Goal: Complete application form

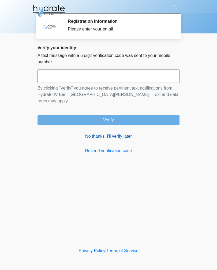
click at [94, 133] on link "No thanks, I'll verify later" at bounding box center [108, 136] width 142 height 6
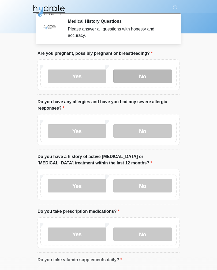
click at [159, 76] on label "No" at bounding box center [142, 76] width 59 height 13
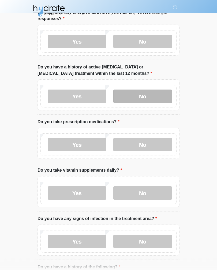
click at [156, 97] on label "No" at bounding box center [142, 96] width 59 height 13
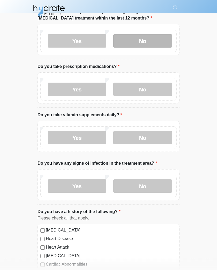
scroll to position [146, 0]
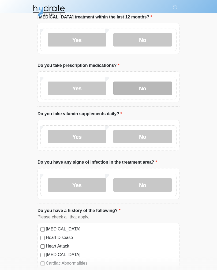
click at [158, 88] on label "No" at bounding box center [142, 88] width 59 height 13
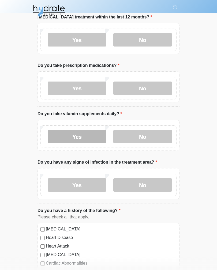
click at [54, 137] on label "Yes" at bounding box center [77, 136] width 59 height 13
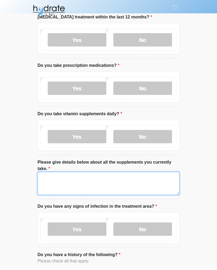
click at [161, 181] on textarea "Please give details below about all the supplements you currently take." at bounding box center [108, 183] width 142 height 23
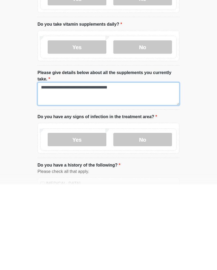
scroll to position [151, 0]
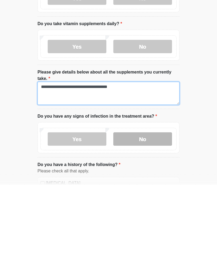
type textarea "**********"
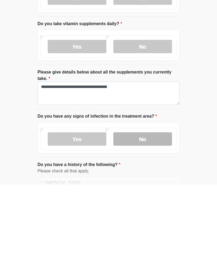
click at [157, 218] on label "No" at bounding box center [142, 224] width 59 height 13
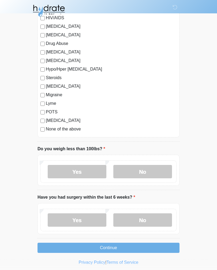
scroll to position [567, 0]
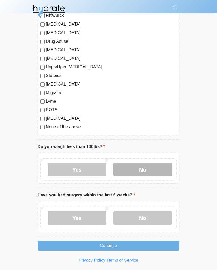
click at [157, 170] on label "No" at bounding box center [142, 169] width 59 height 13
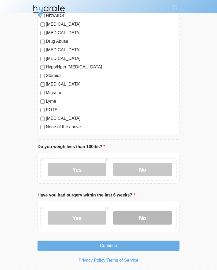
click at [159, 217] on label "No" at bounding box center [142, 218] width 59 height 13
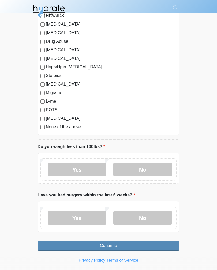
click at [156, 247] on button "Continue" at bounding box center [108, 246] width 142 height 10
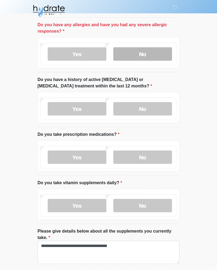
click at [141, 54] on label "No" at bounding box center [142, 53] width 59 height 13
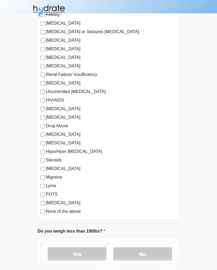
scroll to position [567, 0]
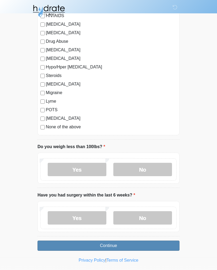
click at [118, 245] on button "Continue" at bounding box center [108, 246] width 142 height 10
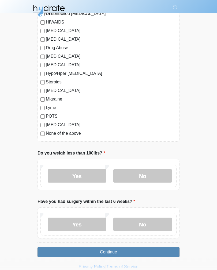
scroll to position [560, 0]
click at [122, 254] on button "Continue" at bounding box center [108, 253] width 142 height 10
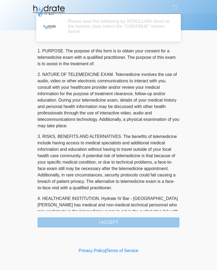
scroll to position [0, 0]
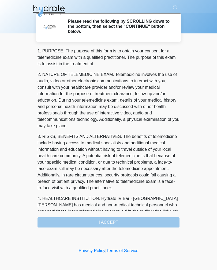
click at [123, 225] on div "1. PURPOSE. The purpose of this form is to obtain your consent for a telemedici…" at bounding box center [108, 138] width 142 height 180
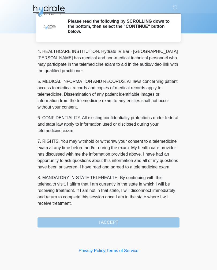
scroll to position [154, 0]
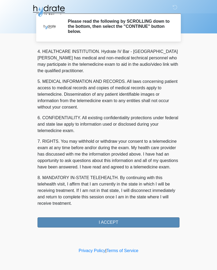
click at [119, 223] on button "I ACCEPT" at bounding box center [108, 223] width 142 height 10
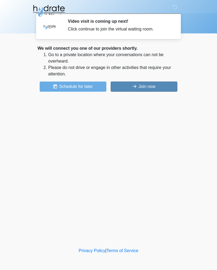
click at [150, 87] on button "Join now" at bounding box center [144, 87] width 67 height 10
